Goal: Transaction & Acquisition: Purchase product/service

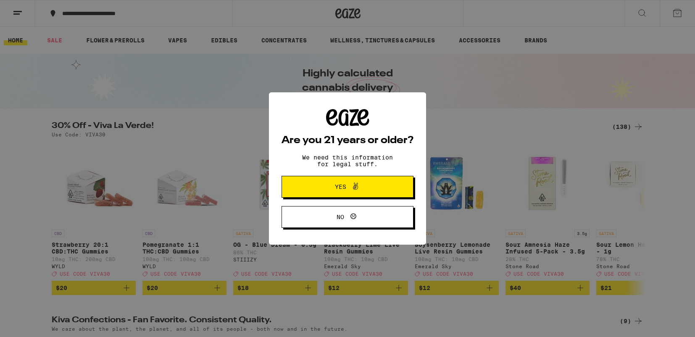
click at [375, 187] on span "Yes" at bounding box center [347, 186] width 64 height 11
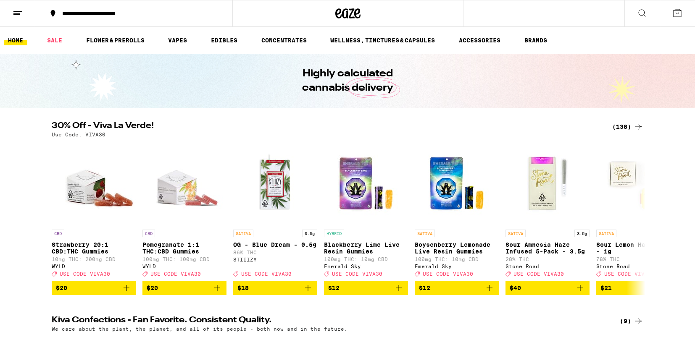
click at [680, 12] on icon at bounding box center [677, 13] width 10 height 10
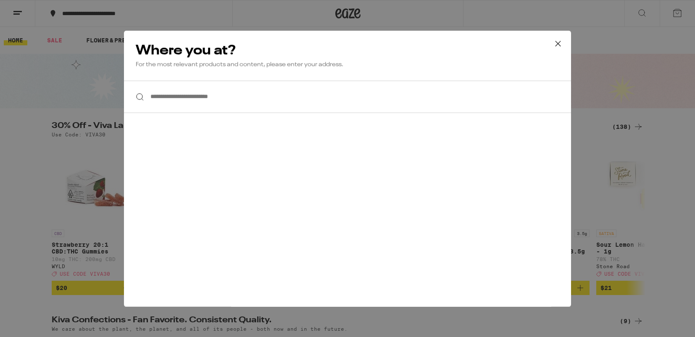
click at [558, 42] on icon at bounding box center [557, 43] width 13 height 13
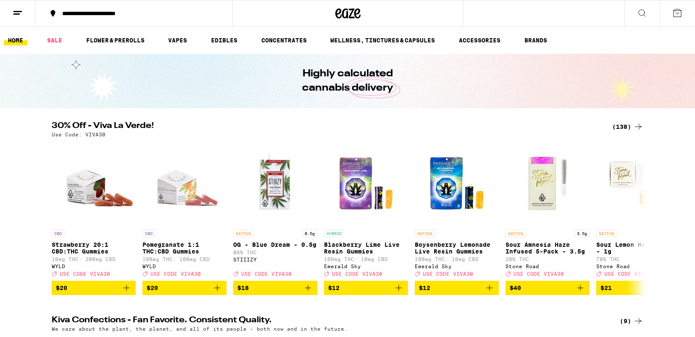
click at [20, 10] on icon at bounding box center [18, 13] width 10 height 10
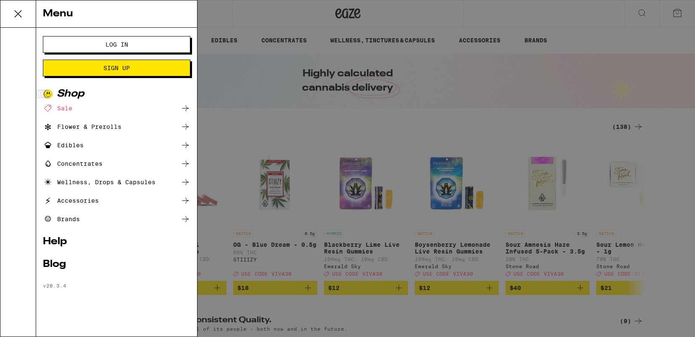
click at [116, 45] on span "Log In" at bounding box center [116, 45] width 23 height 6
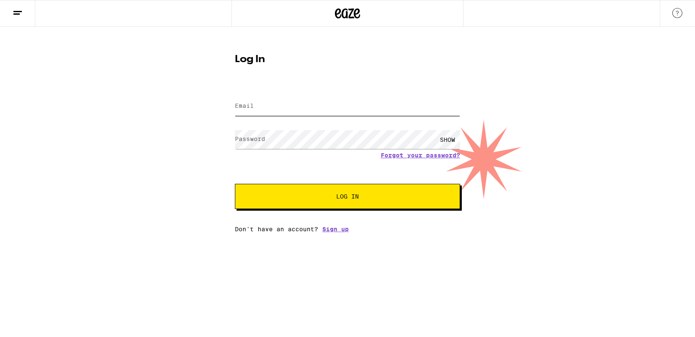
type input "[EMAIL_ADDRESS][DOMAIN_NAME]"
click at [294, 198] on span "Log In" at bounding box center [347, 197] width 157 height 6
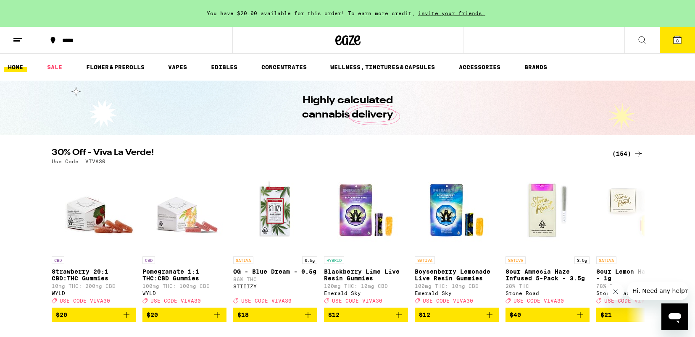
click at [635, 41] on button at bounding box center [641, 40] width 35 height 26
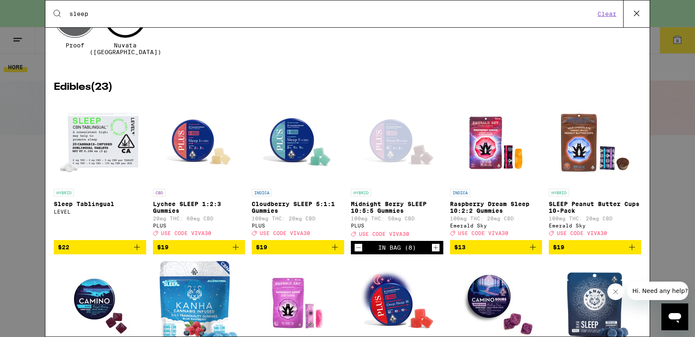
scroll to position [81, 0]
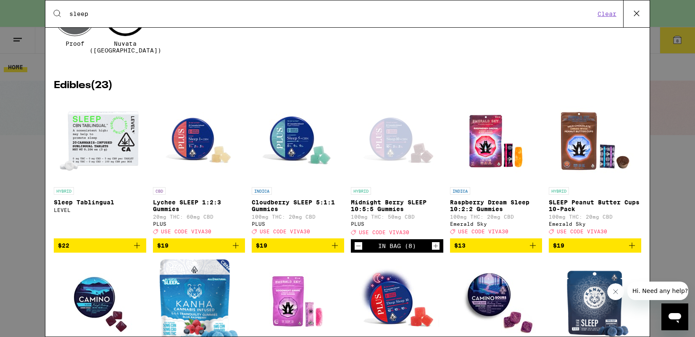
type input "sleep"
click at [380, 199] on p "Midnight Berry SLEEP 10:5:5 Gummies" at bounding box center [397, 205] width 92 height 13
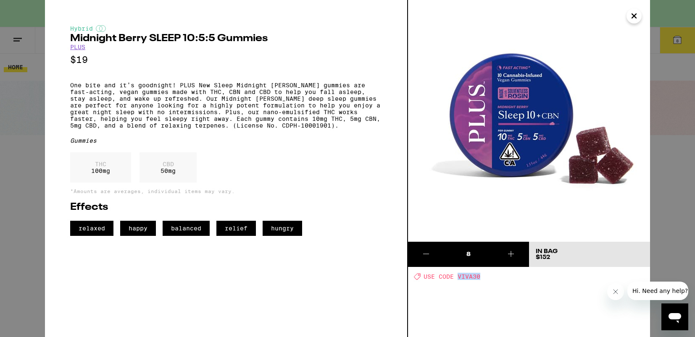
drag, startPoint x: 483, startPoint y: 278, endPoint x: 458, endPoint y: 276, distance: 25.2
click at [458, 276] on div "Deal Created with Sketch. USE CODE VIVA30" at bounding box center [532, 276] width 236 height 7
copy span "VIVA30"
click at [633, 18] on icon "Close" at bounding box center [634, 16] width 10 height 13
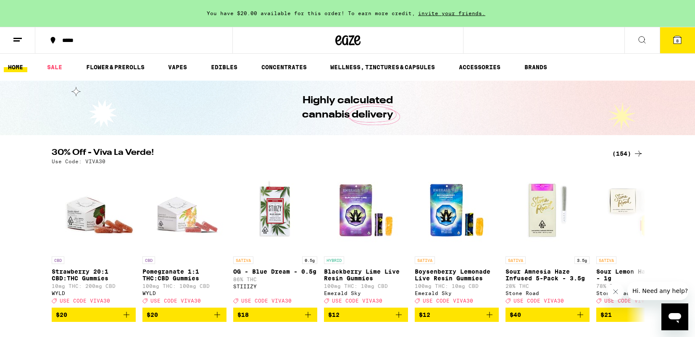
click at [677, 38] on span "8" at bounding box center [677, 40] width 3 height 5
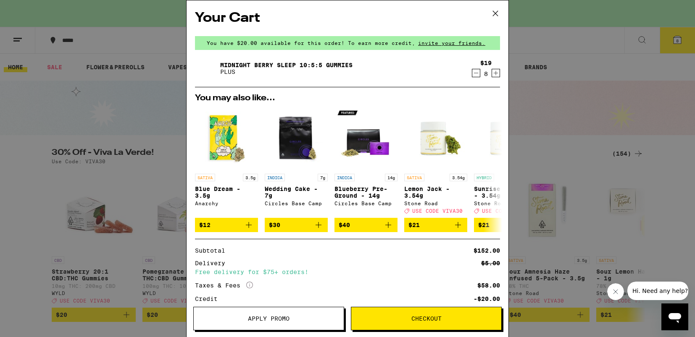
click at [475, 73] on icon "Decrement" at bounding box center [476, 73] width 8 height 10
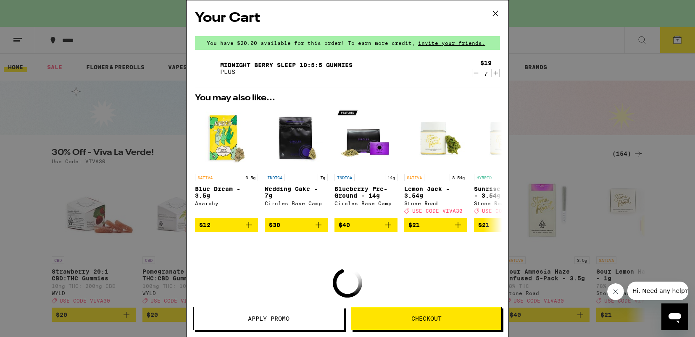
click at [475, 73] on icon "Decrement" at bounding box center [476, 73] width 8 height 10
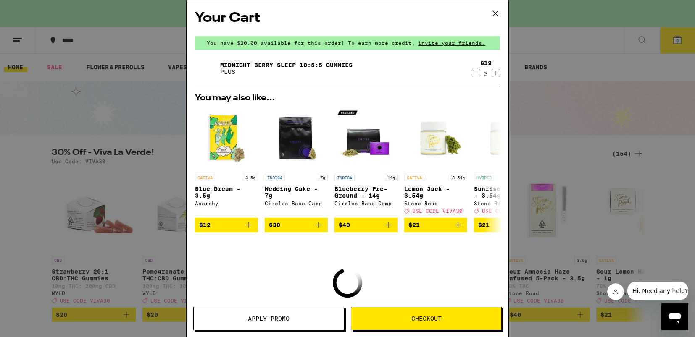
click at [475, 73] on icon "Decrement" at bounding box center [476, 73] width 8 height 10
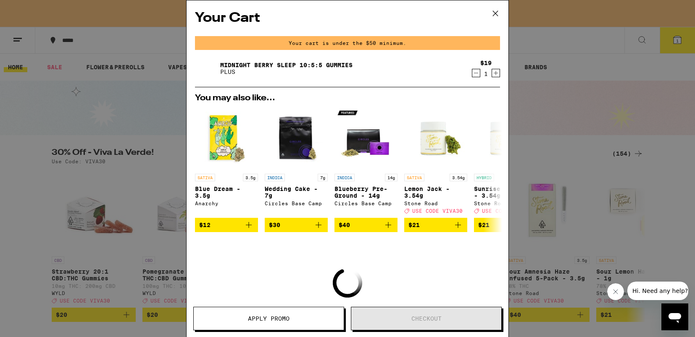
click at [475, 73] on icon "Decrement" at bounding box center [476, 73] width 8 height 10
click at [475, 94] on div "You may also like... SATIVA 3.5g Blue Dream - 3.5g Anarchy $12 INDICA 7g Weddin…" at bounding box center [347, 163] width 318 height 138
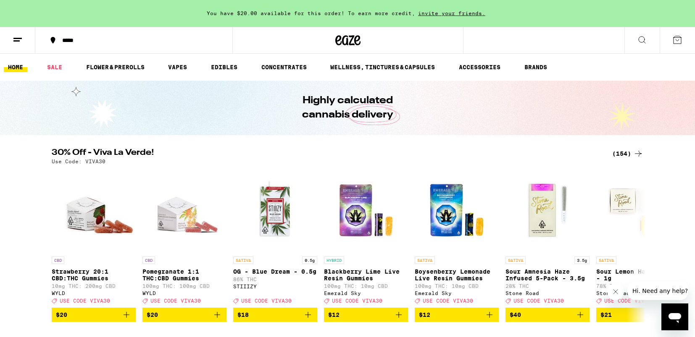
click at [638, 39] on icon at bounding box center [642, 40] width 10 height 10
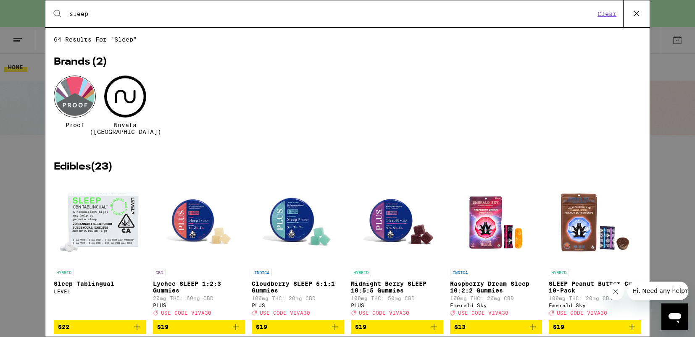
click at [376, 283] on p "Midnight Berry SLEEP 10:5:5 Gummies" at bounding box center [397, 287] width 92 height 13
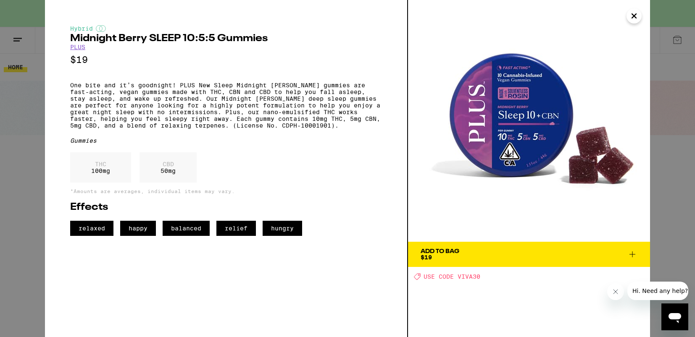
click at [600, 257] on span "Add To Bag $19" at bounding box center [528, 255] width 217 height 12
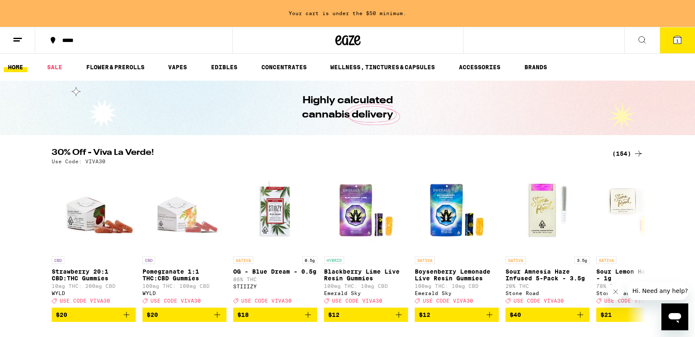
click at [674, 39] on icon at bounding box center [677, 40] width 8 height 8
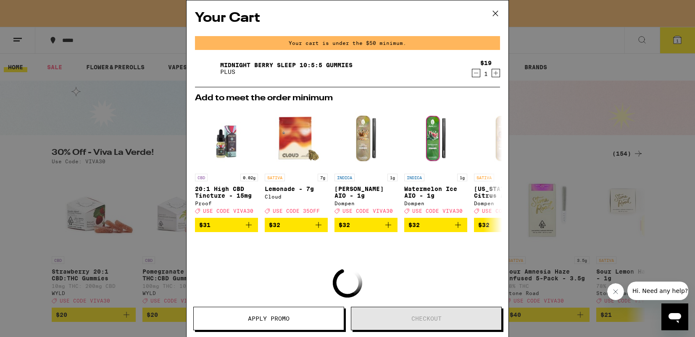
click at [274, 322] on span "Apply Promo" at bounding box center [269, 319] width 42 height 6
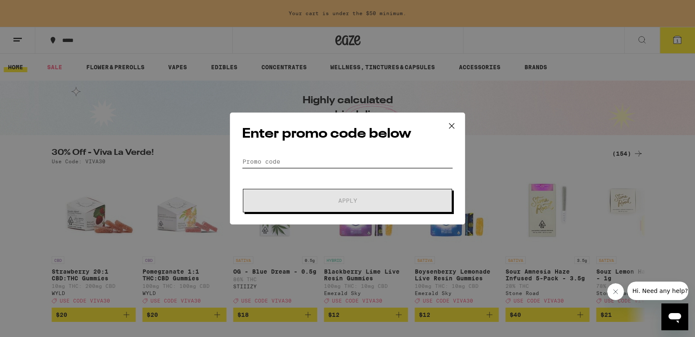
click at [297, 159] on input "Promo Code" at bounding box center [347, 161] width 211 height 13
paste input "VIVA30"
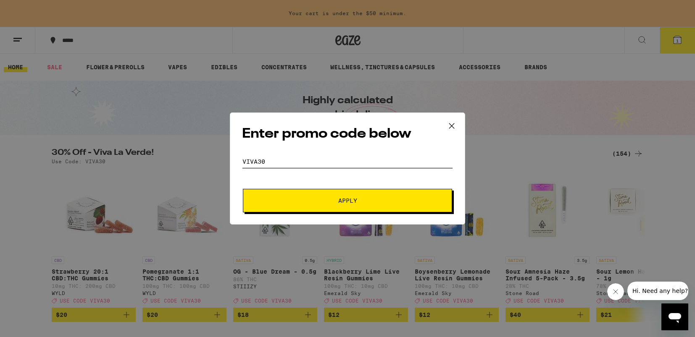
type input "VIVA30"
click at [304, 202] on span "Apply" at bounding box center [347, 201] width 151 height 6
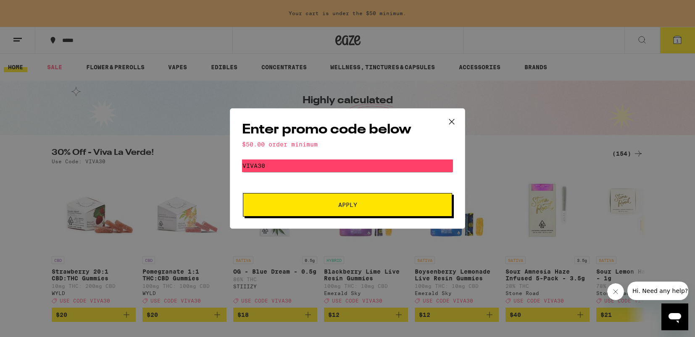
click at [448, 121] on icon at bounding box center [451, 121] width 13 height 13
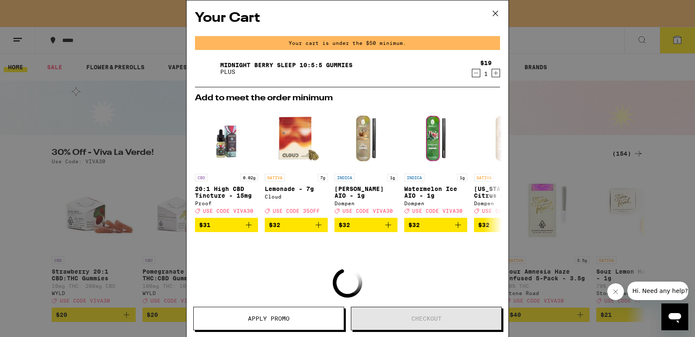
click at [495, 75] on icon "Increment" at bounding box center [496, 73] width 8 height 10
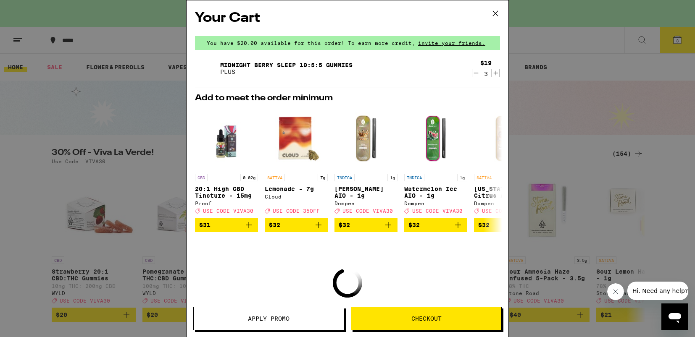
click at [495, 75] on icon "Increment" at bounding box center [496, 73] width 8 height 10
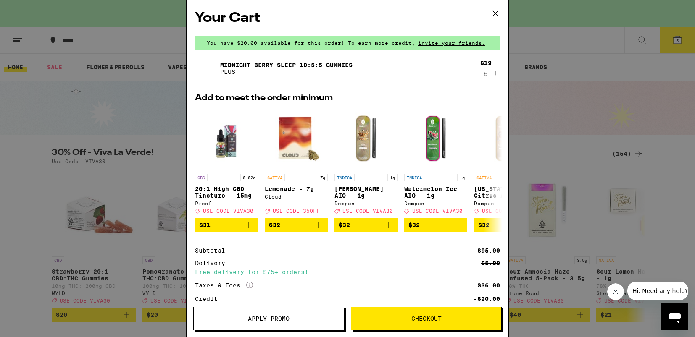
click at [301, 323] on button "Apply Promo" at bounding box center [268, 319] width 151 height 24
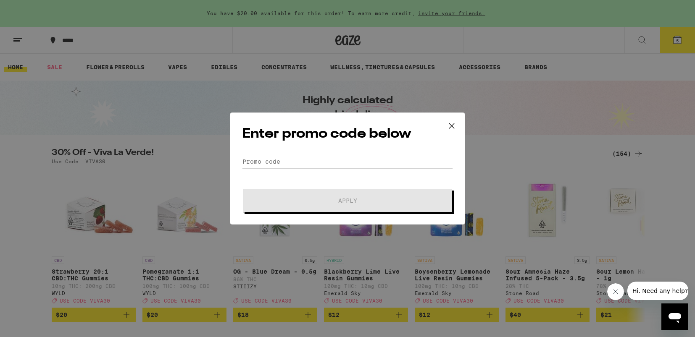
click at [320, 160] on input "Promo Code" at bounding box center [347, 161] width 211 height 13
paste input "VIVA30"
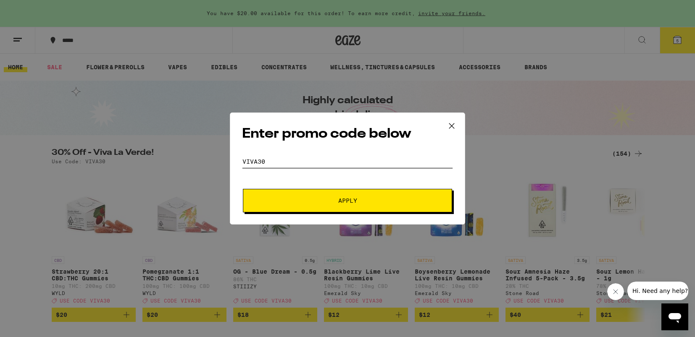
type input "VIVA30"
click at [323, 206] on button "Apply" at bounding box center [347, 201] width 209 height 24
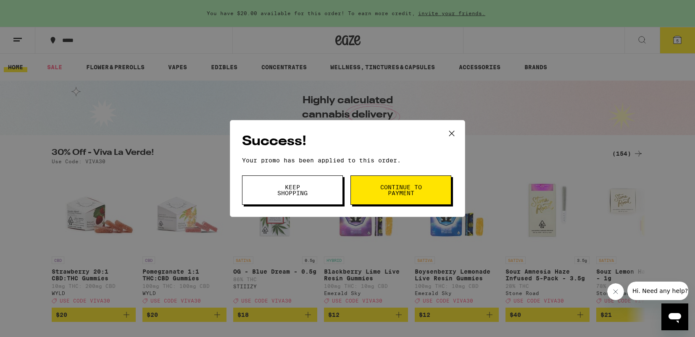
click at [307, 192] on span "Keep Shopping" at bounding box center [292, 190] width 43 height 12
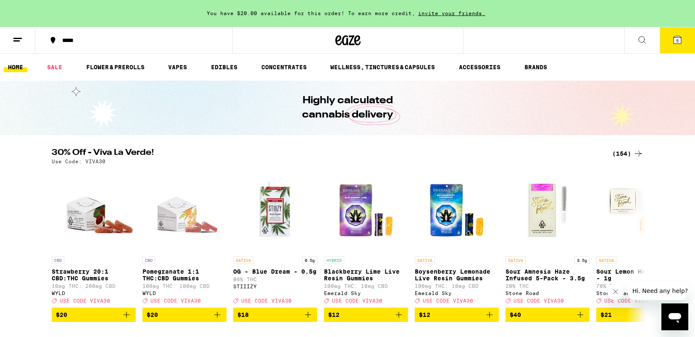
click at [674, 45] on icon at bounding box center [677, 40] width 10 height 10
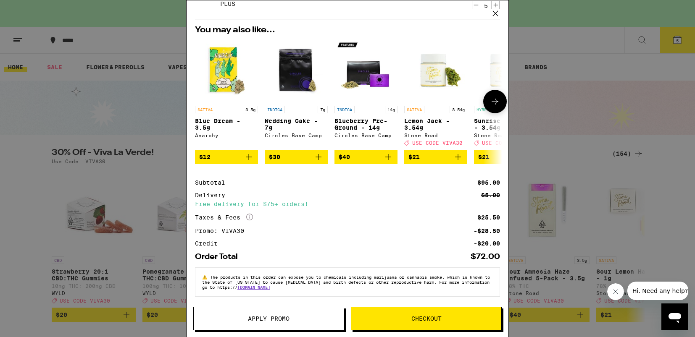
scroll to position [74, 0]
click at [408, 318] on span "Checkout" at bounding box center [426, 319] width 150 height 6
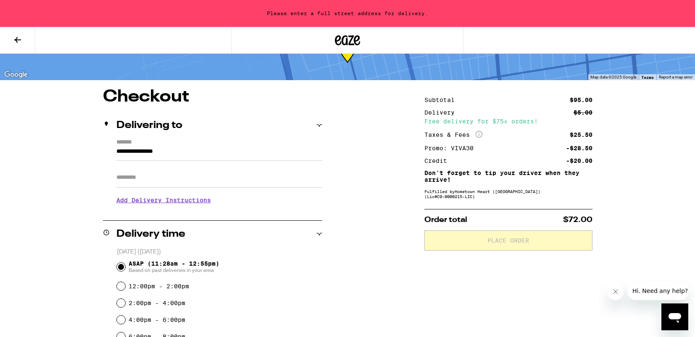
scroll to position [45, 0]
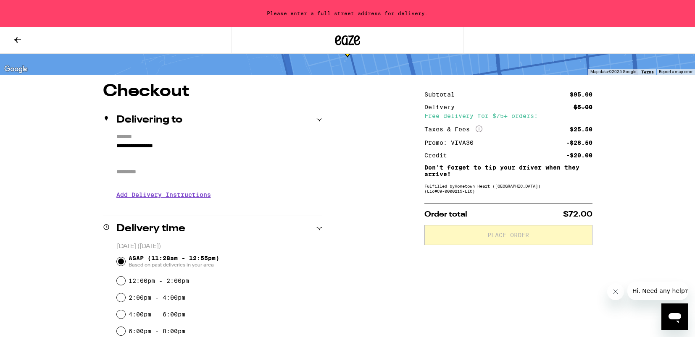
click at [192, 152] on input "**********" at bounding box center [219, 148] width 206 height 14
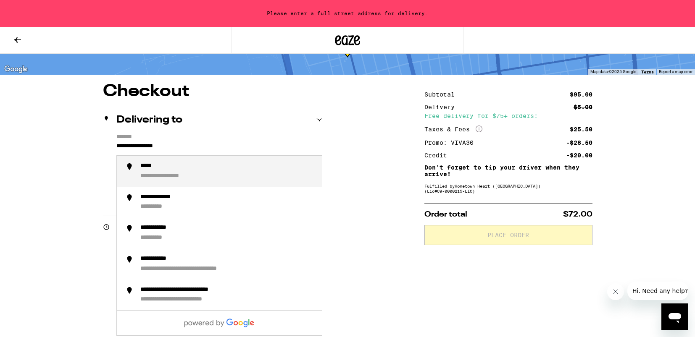
drag, startPoint x: 192, startPoint y: 150, endPoint x: 111, endPoint y: 145, distance: 81.2
click at [111, 145] on div "**********" at bounding box center [212, 170] width 219 height 72
click at [166, 168] on div "**********" at bounding box center [168, 167] width 57 height 8
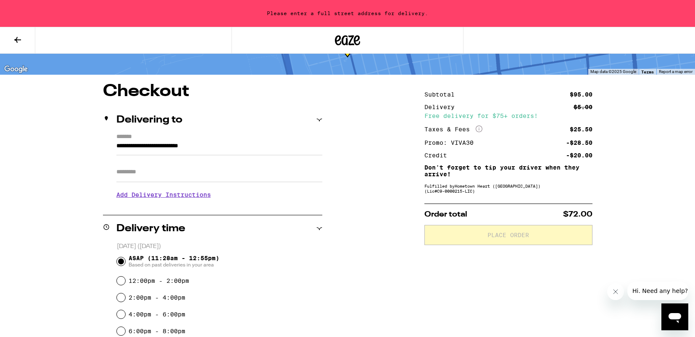
type input "**********"
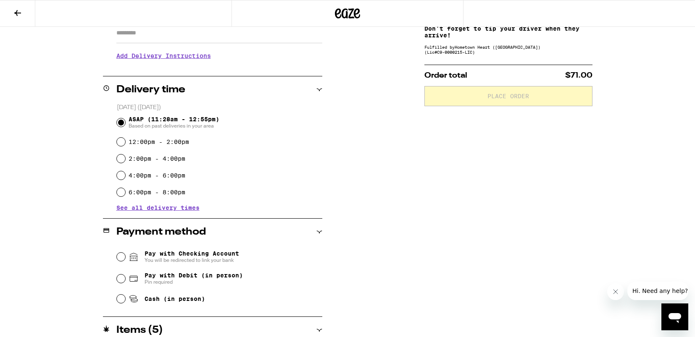
scroll to position [181, 0]
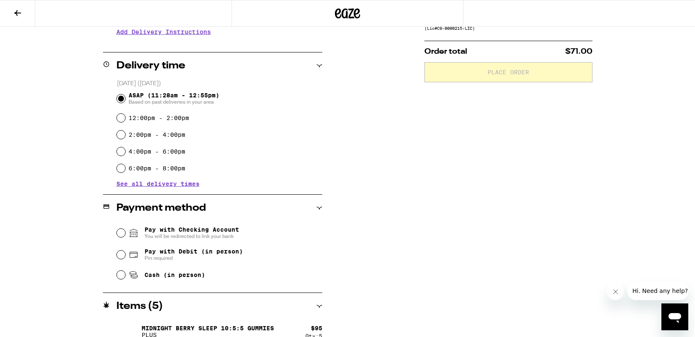
click at [120, 278] on input "Cash (in person)" at bounding box center [121, 275] width 8 height 8
radio input "true"
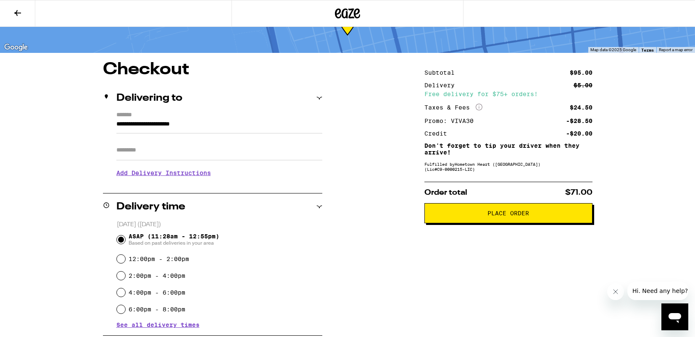
scroll to position [36, 0]
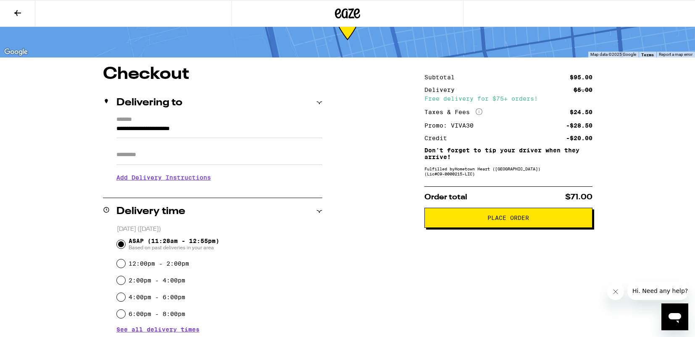
click at [516, 221] on span "Place Order" at bounding box center [508, 218] width 42 height 6
